Goal: Information Seeking & Learning: Learn about a topic

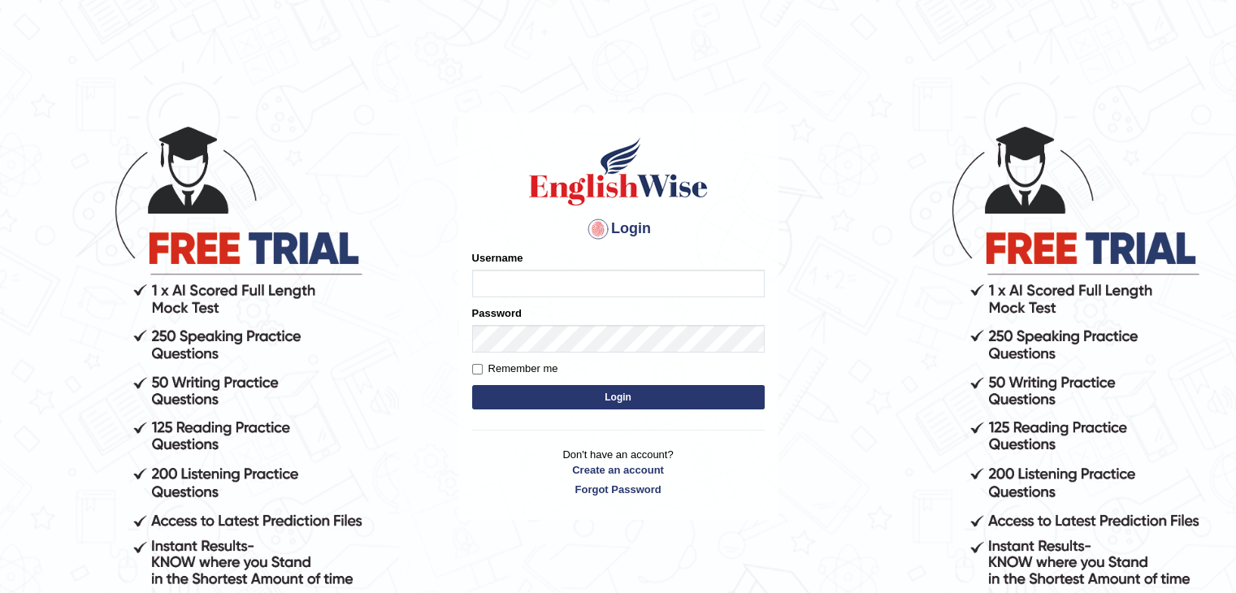
click at [558, 284] on input "Username" at bounding box center [618, 284] width 293 height 28
click at [558, 289] on input "Username" at bounding box center [618, 284] width 293 height 28
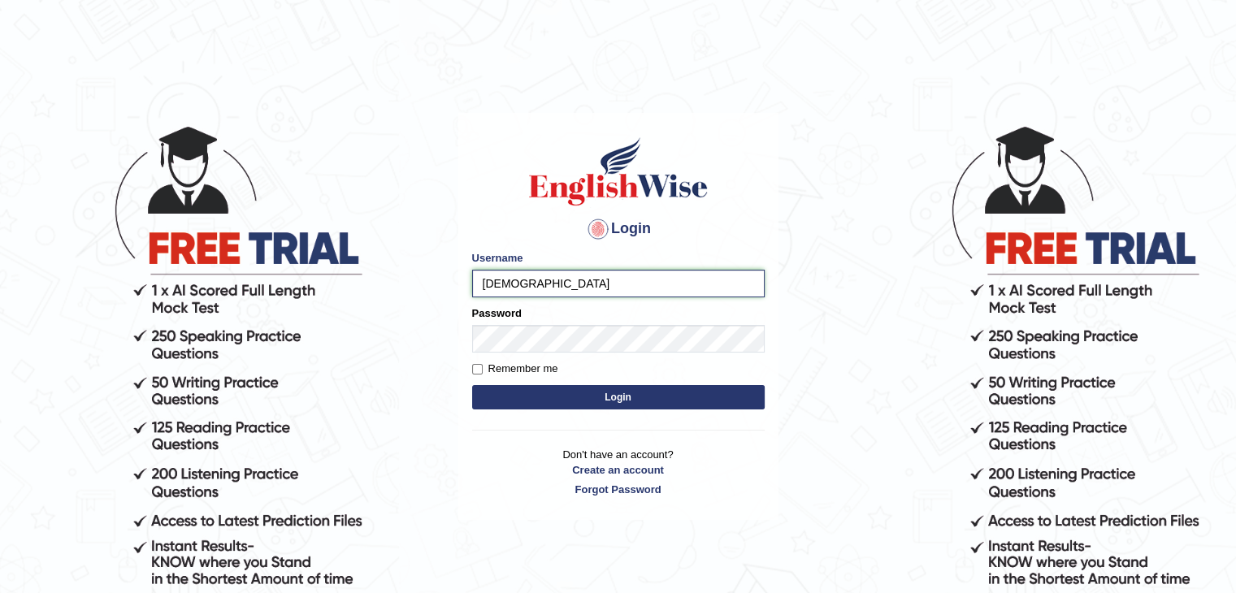
type input "surajshrestha100"
click at [546, 392] on button "Login" at bounding box center [618, 397] width 293 height 24
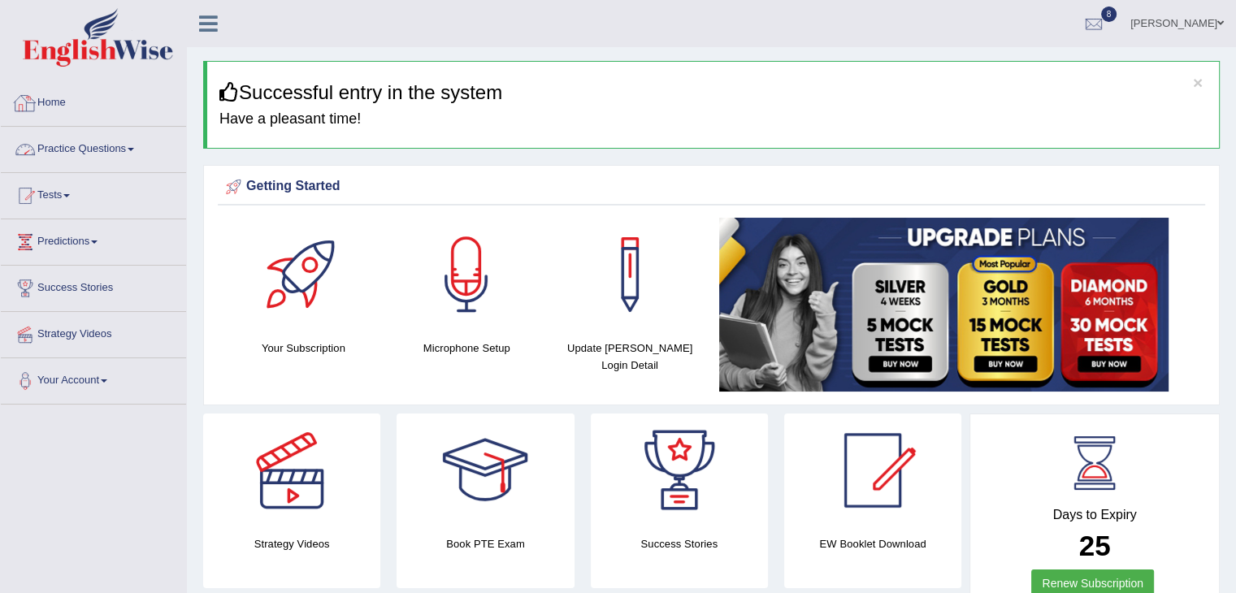
click at [89, 143] on link "Practice Questions" at bounding box center [93, 147] width 185 height 41
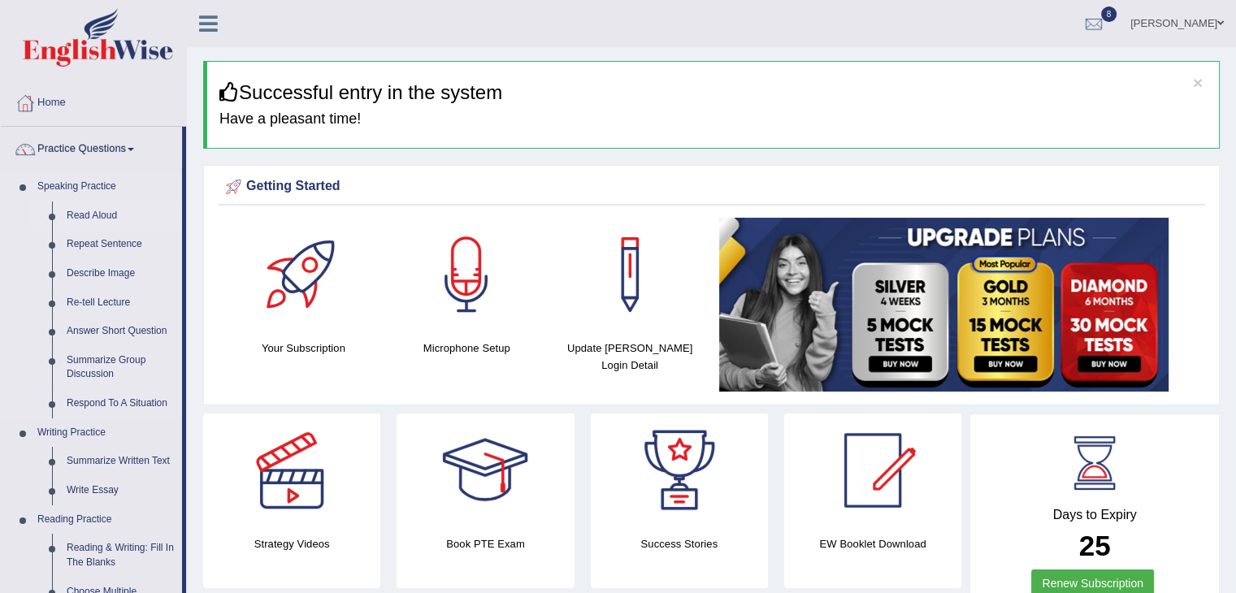
click at [104, 215] on link "Read Aloud" at bounding box center [120, 216] width 123 height 29
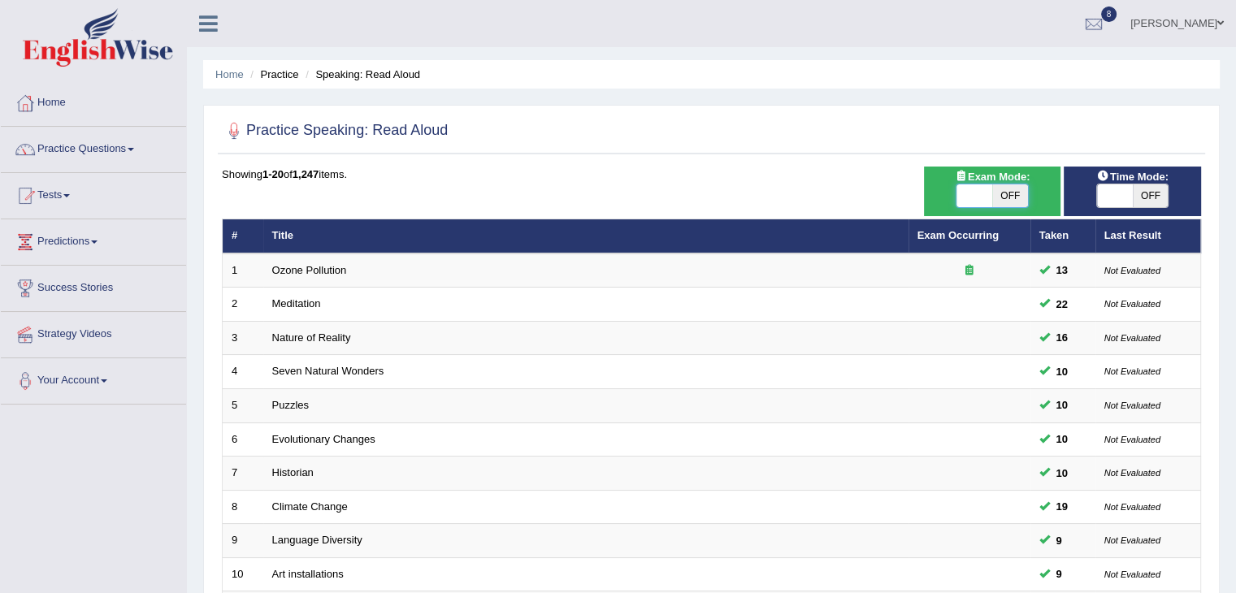
click at [978, 189] on span at bounding box center [975, 196] width 36 height 23
checkbox input "true"
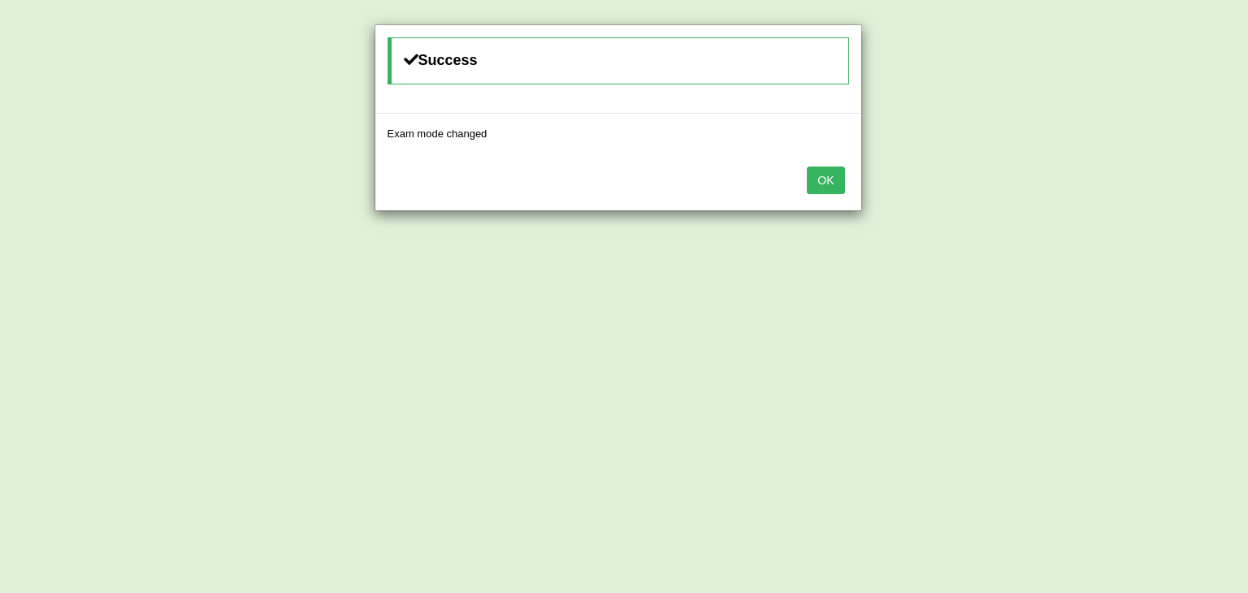
click at [815, 182] on button "OK" at bounding box center [825, 181] width 37 height 28
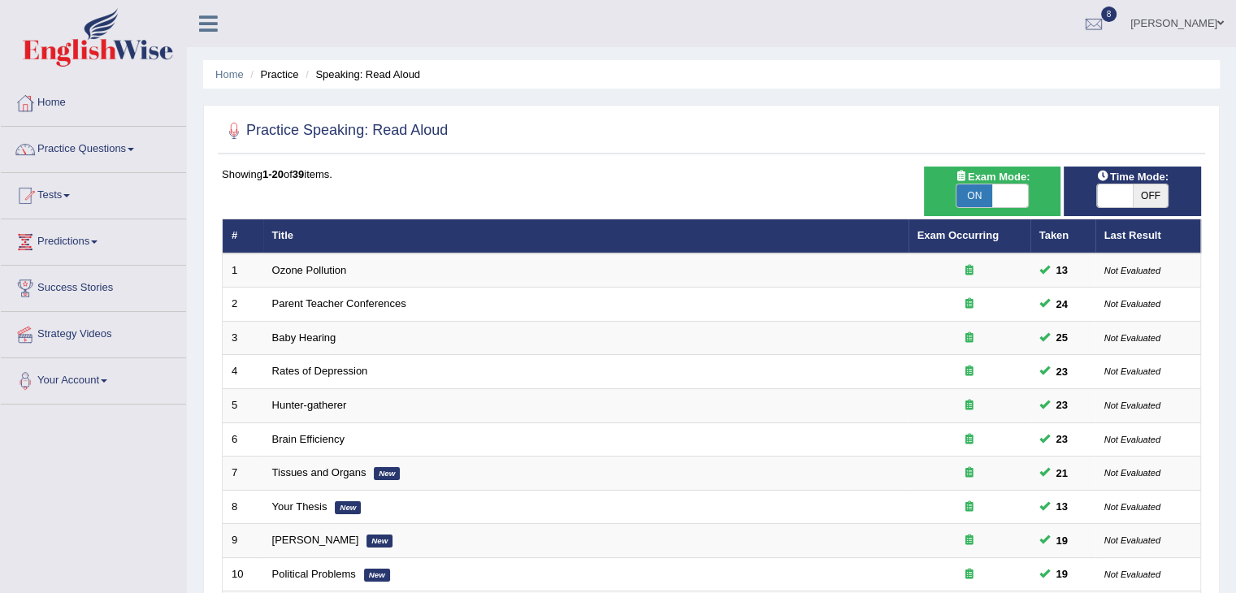
scroll to position [478, 0]
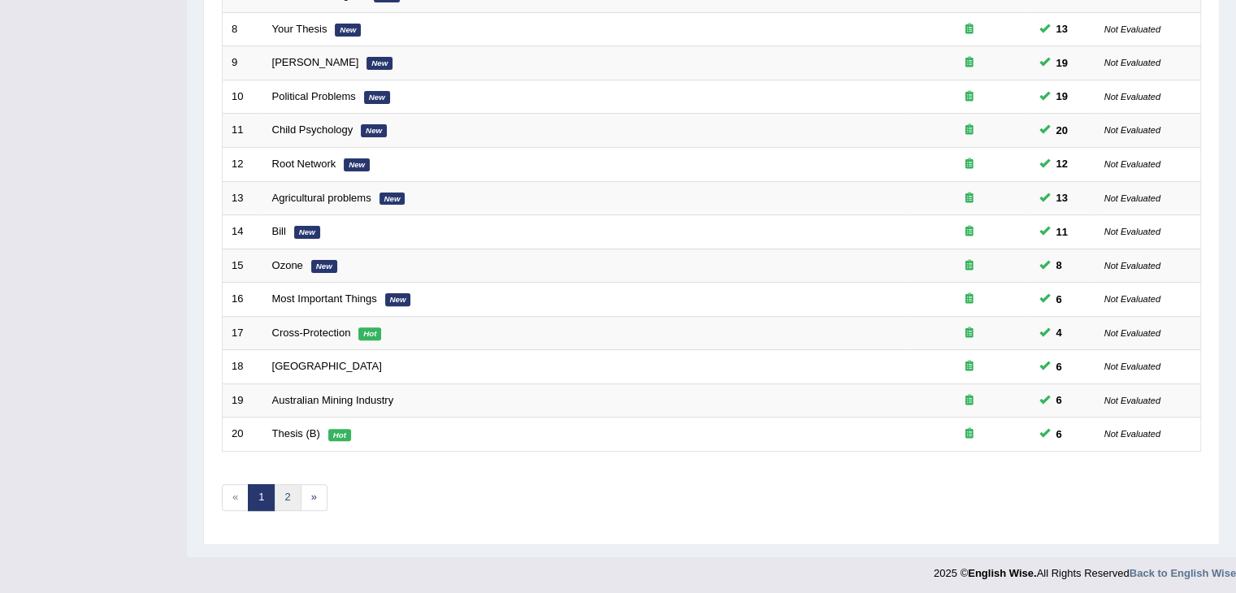
click at [289, 492] on link "2" at bounding box center [287, 497] width 27 height 27
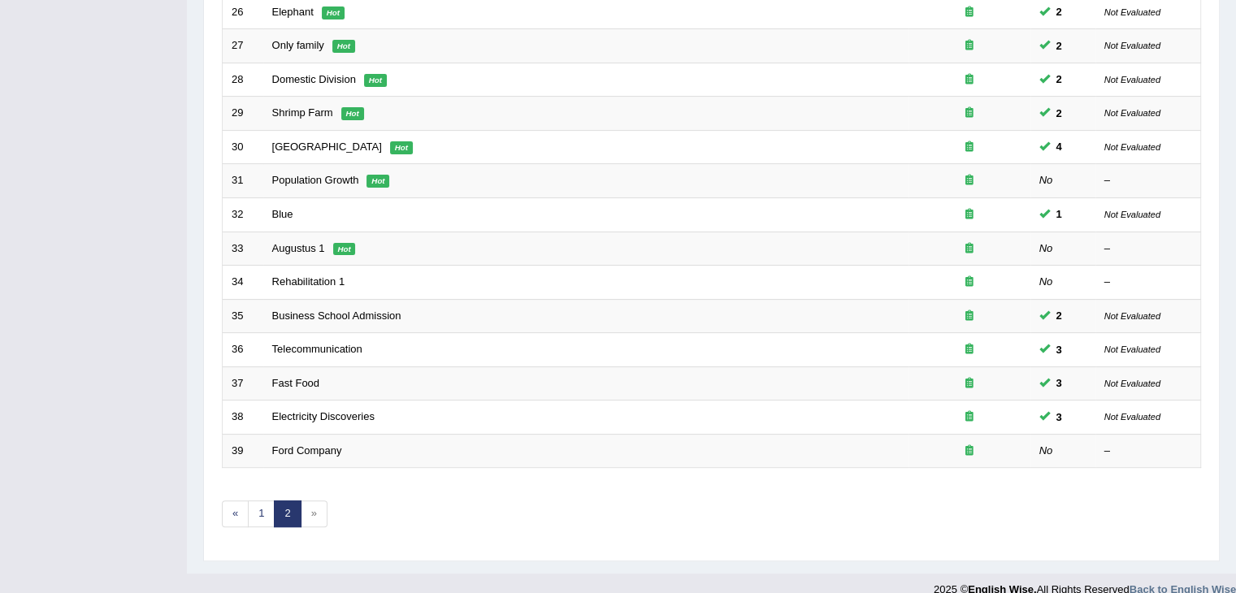
scroll to position [445, 0]
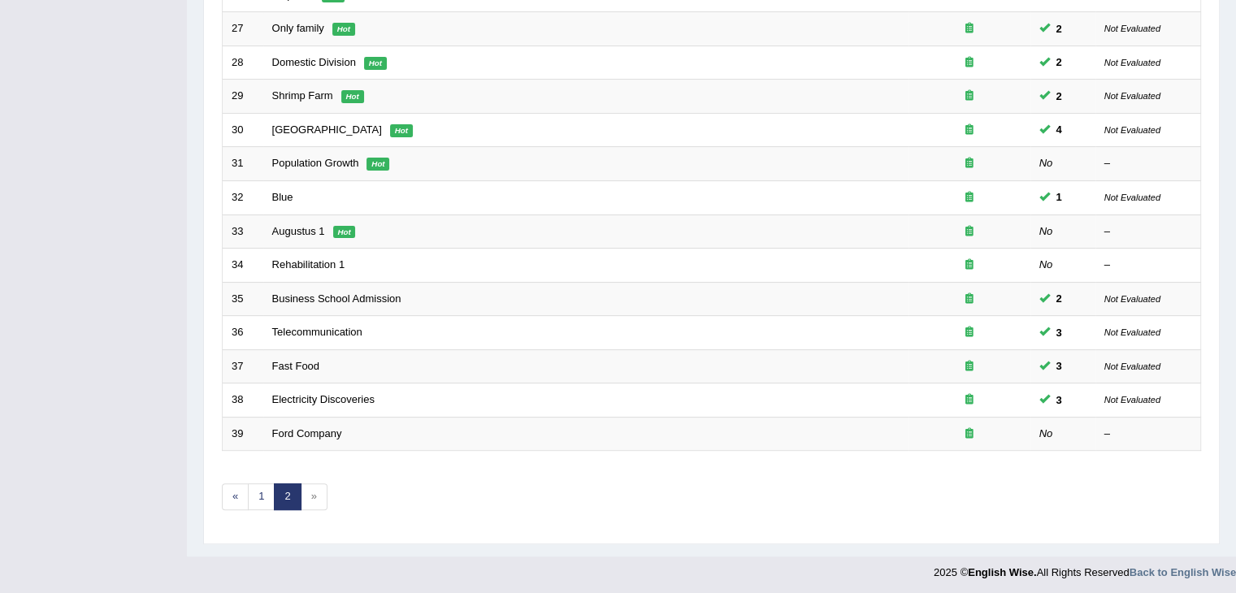
click at [312, 491] on span "»" at bounding box center [314, 497] width 27 height 27
click at [267, 489] on link "1" at bounding box center [261, 497] width 27 height 27
